Goal: Transaction & Acquisition: Purchase product/service

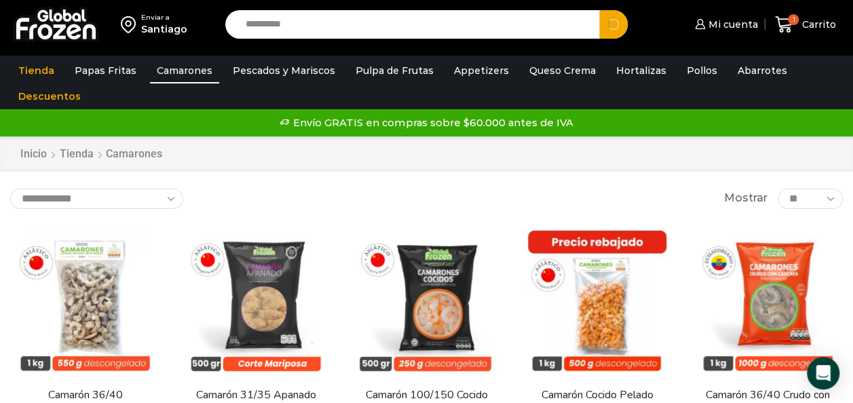
click at [600, 10] on button "Search" at bounding box center [614, 24] width 29 height 29
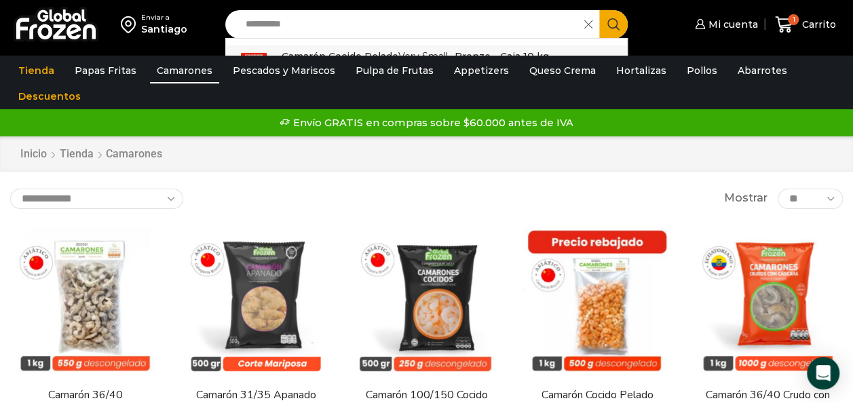
click at [342, 49] on p "Camarón Cocido Pelado Very Small - Bronze - Caja 10 kg" at bounding box center [416, 56] width 268 height 15
type input "**********"
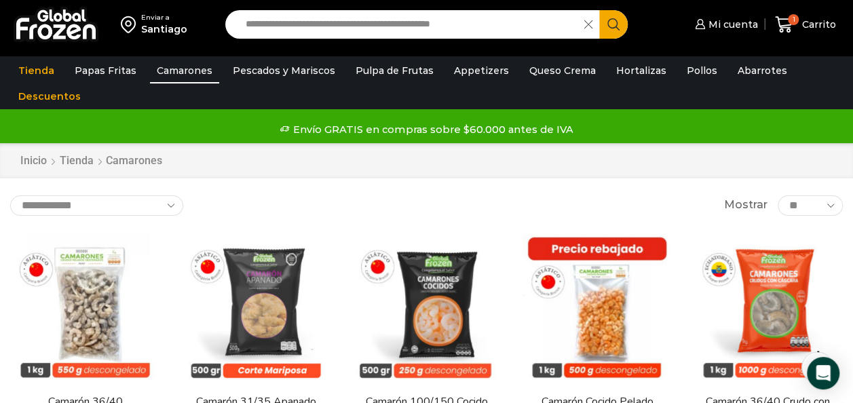
scroll to position [73, 0]
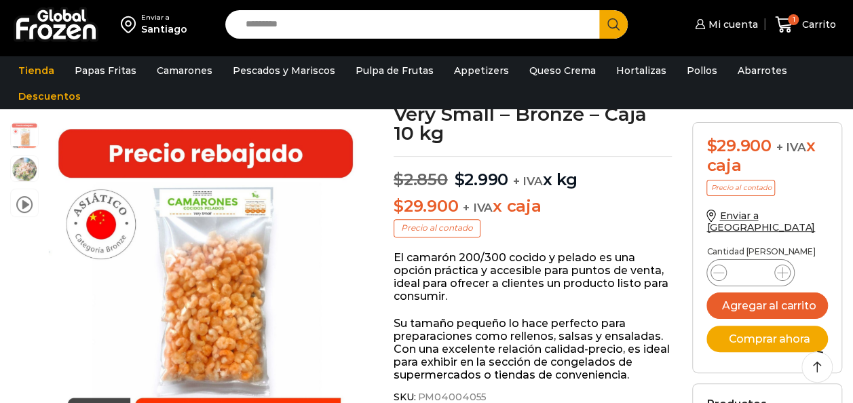
scroll to position [98, 0]
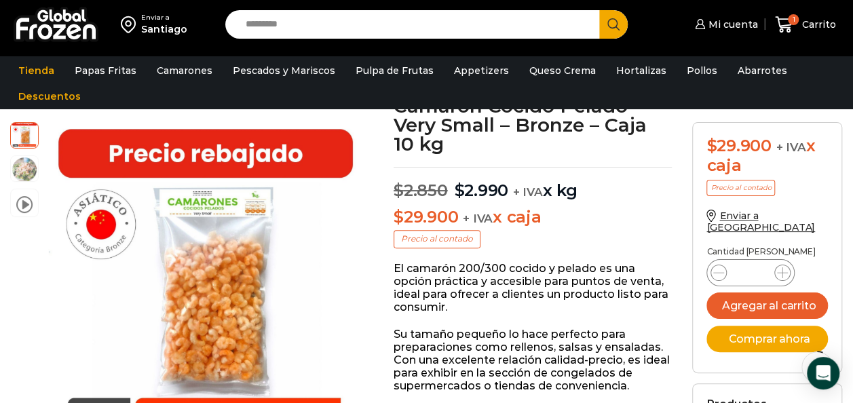
click at [298, 14] on input "Search input" at bounding box center [416, 24] width 354 height 29
type input "**********"
click at [600, 10] on button "Search" at bounding box center [614, 24] width 29 height 29
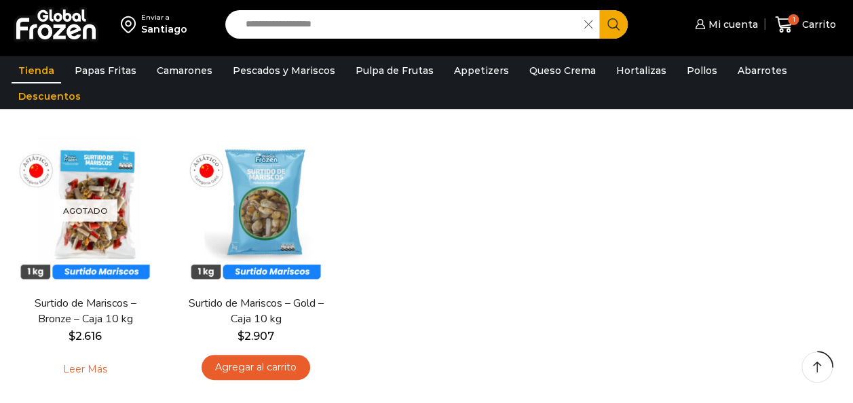
scroll to position [139, 0]
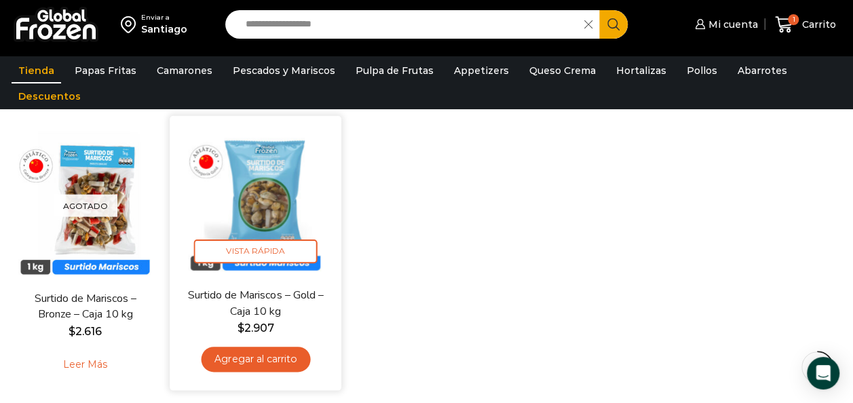
click at [293, 200] on img at bounding box center [256, 201] width 151 height 151
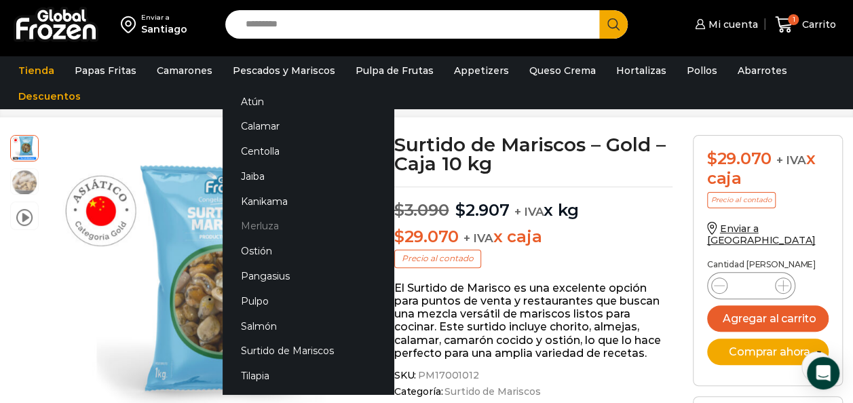
scroll to position [60, 0]
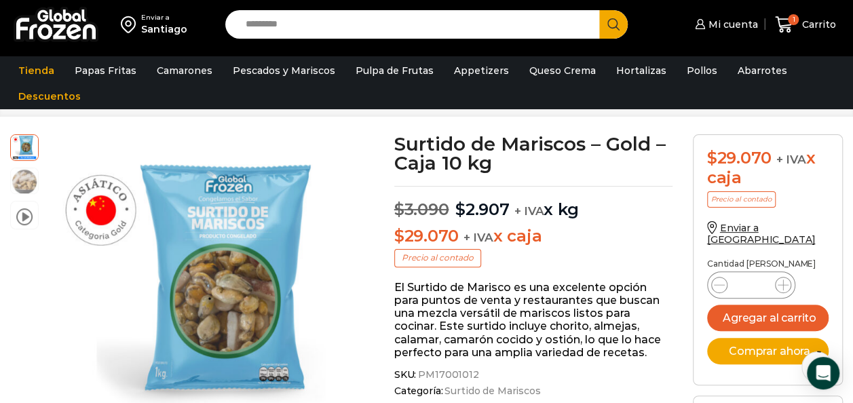
click at [335, 25] on input "Search input" at bounding box center [416, 24] width 354 height 29
click at [600, 10] on button "Search" at bounding box center [614, 24] width 29 height 29
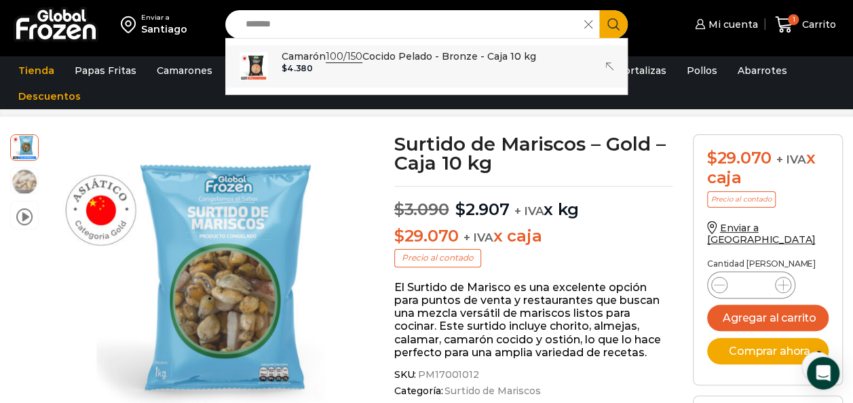
click at [433, 68] on div "$ 4.380" at bounding box center [409, 69] width 255 height 10
type input "**********"
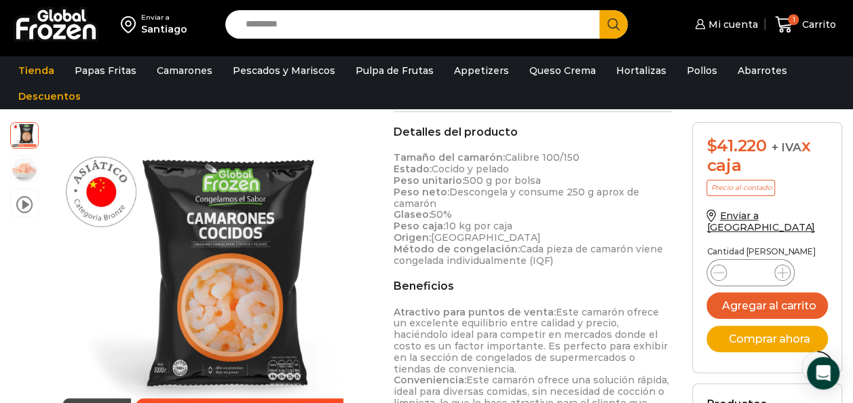
scroll to position [420, 0]
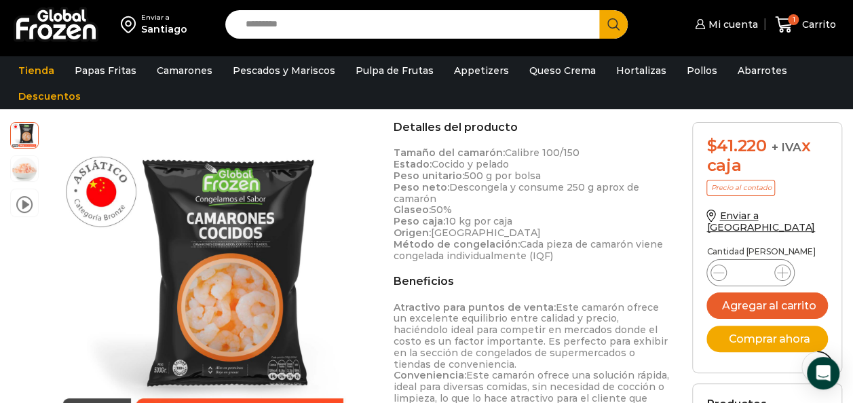
click at [113, 39] on div "Enviar a Santiago" at bounding box center [109, 24] width 205 height 49
click at [339, 16] on input "Search input" at bounding box center [416, 24] width 354 height 29
click at [600, 10] on button "Search" at bounding box center [614, 24] width 29 height 29
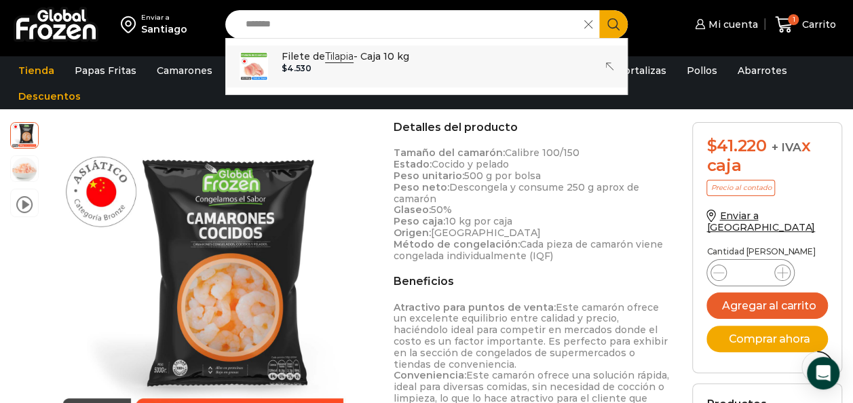
click at [316, 70] on div "$ 4.530" at bounding box center [346, 69] width 128 height 10
type input "**********"
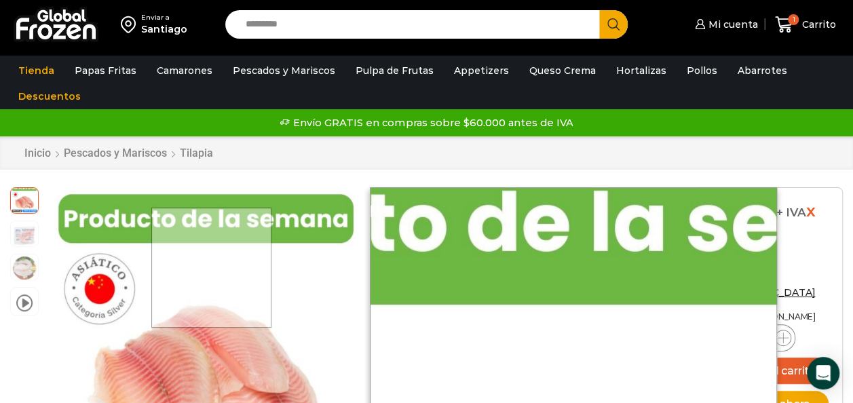
click at [231, 261] on div at bounding box center [211, 268] width 120 height 120
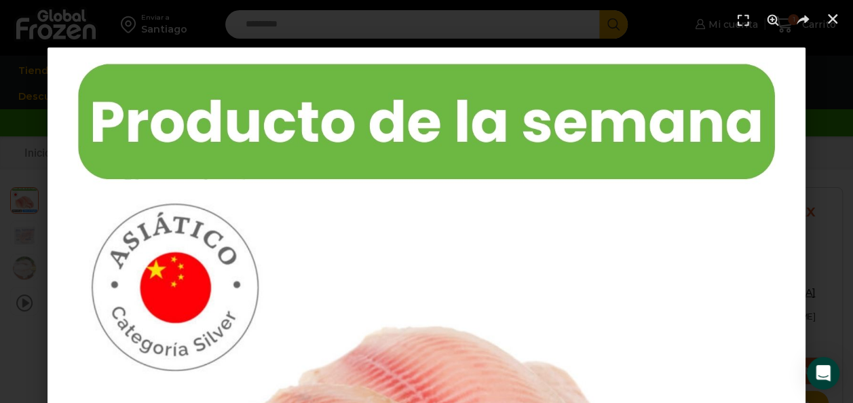
click at [629, 17] on header at bounding box center [426, 20] width 853 height 41
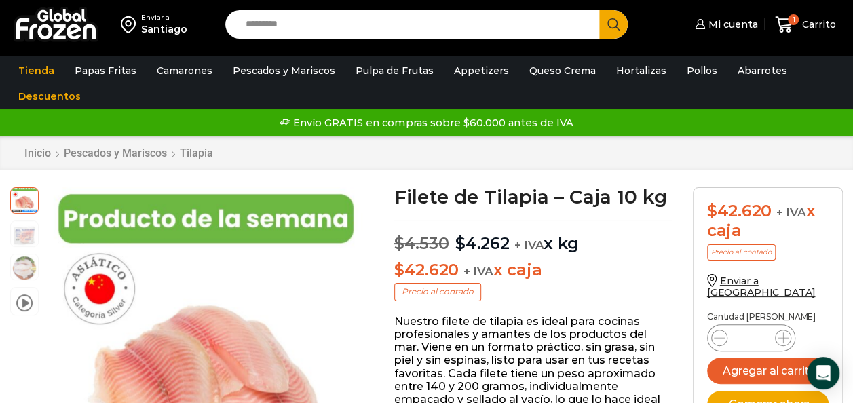
click at [314, 42] on div "Enviar a Santiago Search input Search Mi cuenta Pedidos" at bounding box center [426, 24] width 847 height 49
click at [296, 30] on input "Search input" at bounding box center [416, 24] width 354 height 29
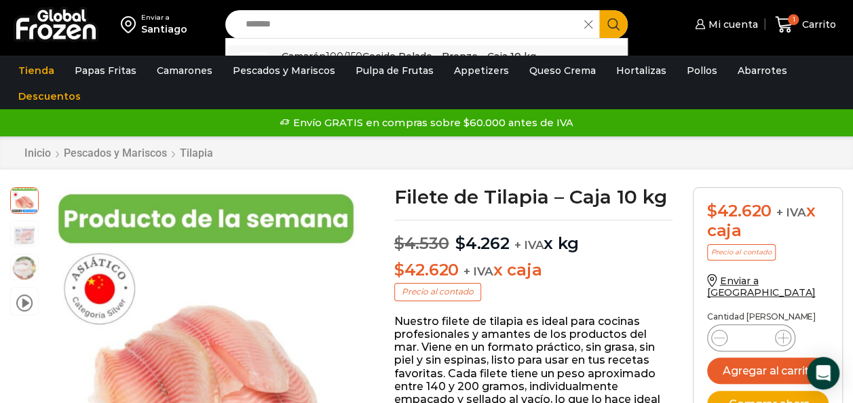
click at [314, 49] on p "Camarón 100/150 Cocido Pelado - Bronze - Caja 10 kg" at bounding box center [409, 56] width 255 height 15
type input "**********"
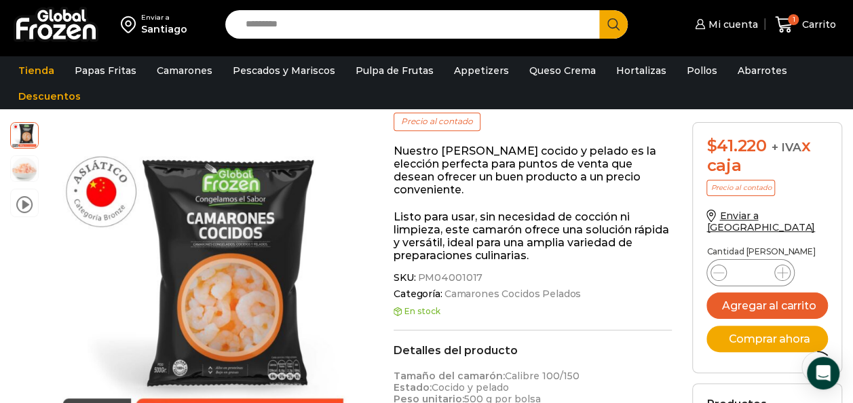
scroll to position [198, 0]
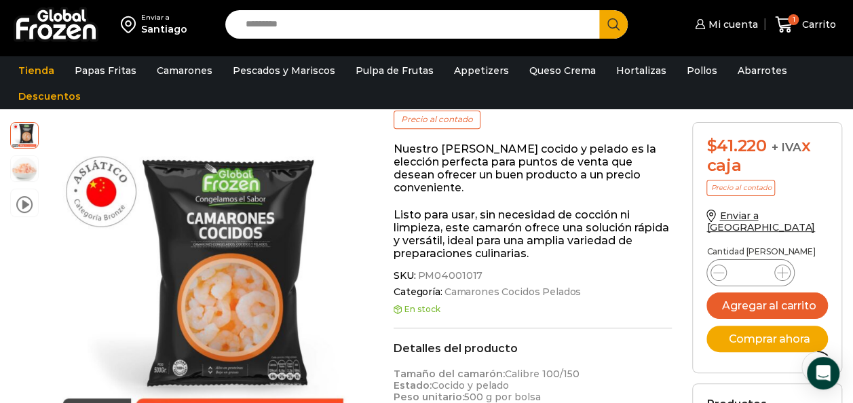
click at [284, 29] on input "Search input" at bounding box center [416, 24] width 354 height 29
type input "******"
click at [600, 10] on button "Search" at bounding box center [614, 24] width 29 height 29
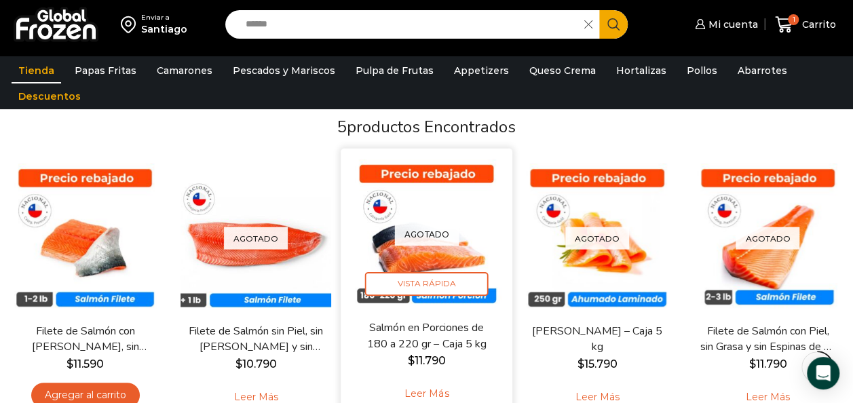
scroll to position [130, 0]
